Goal: Understand process/instructions: Learn how to perform a task or action

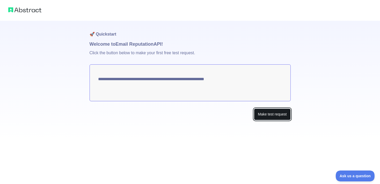
click at [275, 120] on button "Make test request" at bounding box center [272, 114] width 37 height 12
click at [261, 120] on button "Make test request" at bounding box center [272, 114] width 37 height 12
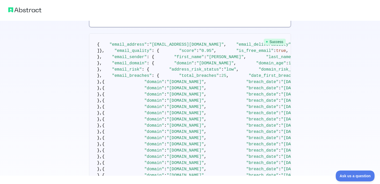
scroll to position [60, 0]
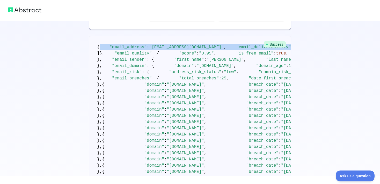
drag, startPoint x: 99, startPoint y: 72, endPoint x: 112, endPoint y: 152, distance: 81.4
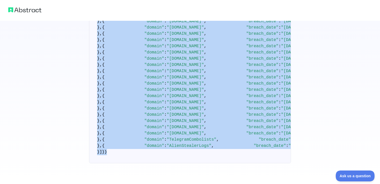
scroll to position [1206, 0]
drag, startPoint x: 98, startPoint y: 71, endPoint x: 115, endPoint y: 149, distance: 79.6
click at [115, 149] on pre "{ "email_address" : "[EMAIL_ADDRESS][DOMAIN_NAME]" , "email_deliverability" : {…" at bounding box center [190, 58] width 202 height 209
copy code "{ "email_address" : "[EMAIL_ADDRESS][DOMAIN_NAME]" , "email_deliverability" : {…"
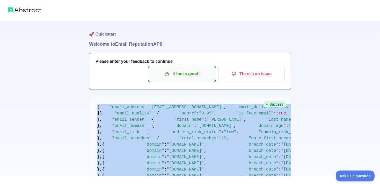
click at [169, 78] on p "It looks good!" at bounding box center [182, 73] width 59 height 9
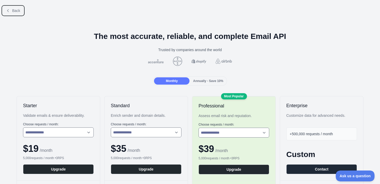
drag, startPoint x: 17, startPoint y: 16, endPoint x: 118, endPoint y: 27, distance: 101.4
click at [24, 15] on button "Back" at bounding box center [13, 10] width 21 height 9
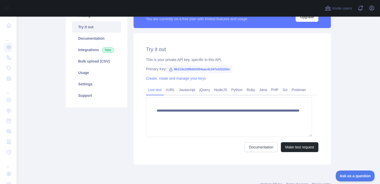
scroll to position [55, 0]
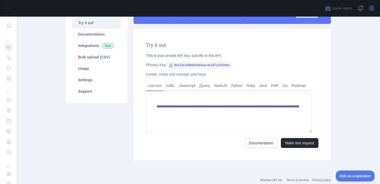
click at [173, 67] on icon at bounding box center [171, 65] width 4 height 4
click at [193, 69] on span "9b113e1099d54354aacdc347a1022bbc" at bounding box center [200, 65] width 66 height 8
drag, startPoint x: 151, startPoint y: 97, endPoint x: 263, endPoint y: 94, distance: 112.7
click at [263, 94] on div "**********" at bounding box center [232, 94] width 197 height 131
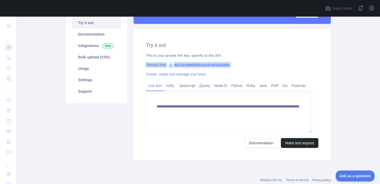
copy div "Primary Key: 9b113e1099d54354aacdc347a1022bbc"
drag, startPoint x: 152, startPoint y: 65, endPoint x: 186, endPoint y: 58, distance: 34.1
click at [186, 58] on div "**********" at bounding box center [232, 94] width 197 height 131
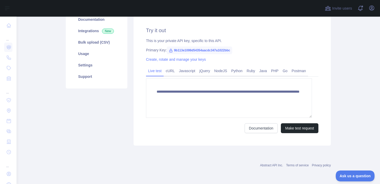
scroll to position [92, 0]
click at [169, 75] on link "cURL" at bounding box center [170, 71] width 13 height 8
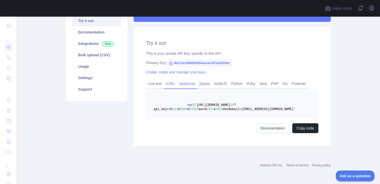
click at [188, 82] on link "Javascript" at bounding box center [187, 83] width 20 height 8
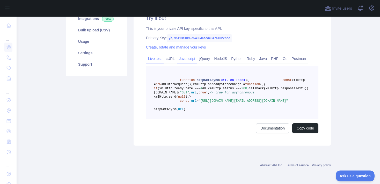
click at [159, 63] on link "Live test" at bounding box center [155, 58] width 18 height 8
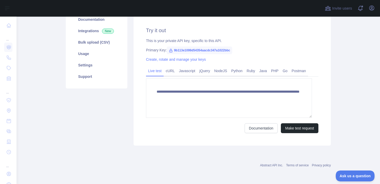
scroll to position [74, 0]
click at [245, 75] on link "Python" at bounding box center [237, 71] width 16 height 8
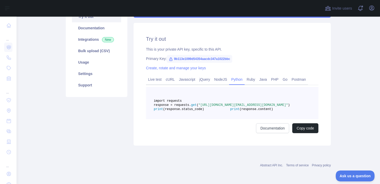
scroll to position [137, 0]
